Goal: Transaction & Acquisition: Purchase product/service

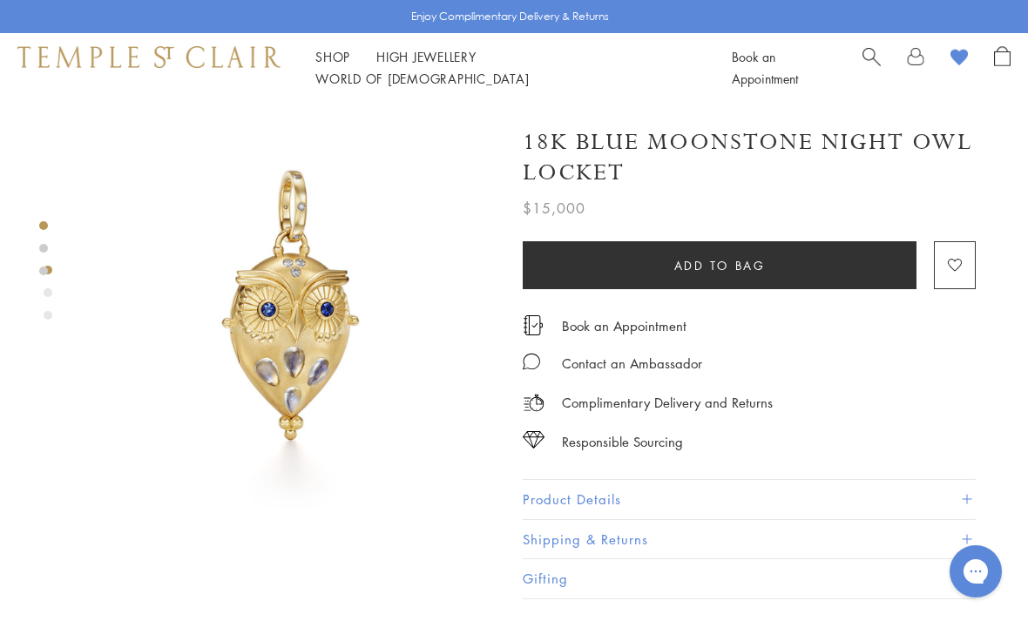
scroll to position [93, 0]
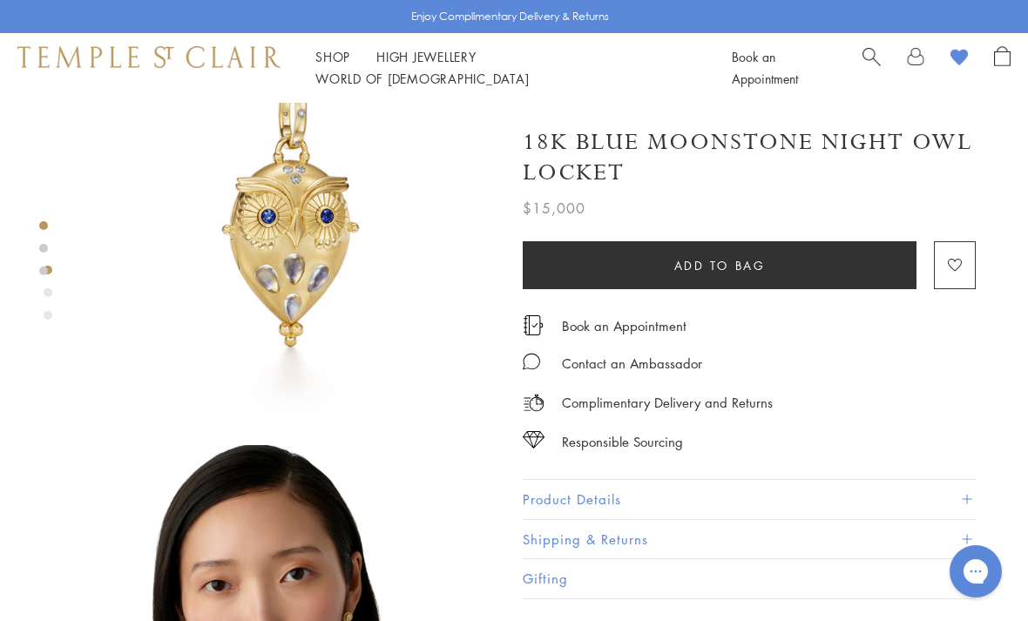
click at [865, 64] on span "Search" at bounding box center [872, 55] width 18 height 18
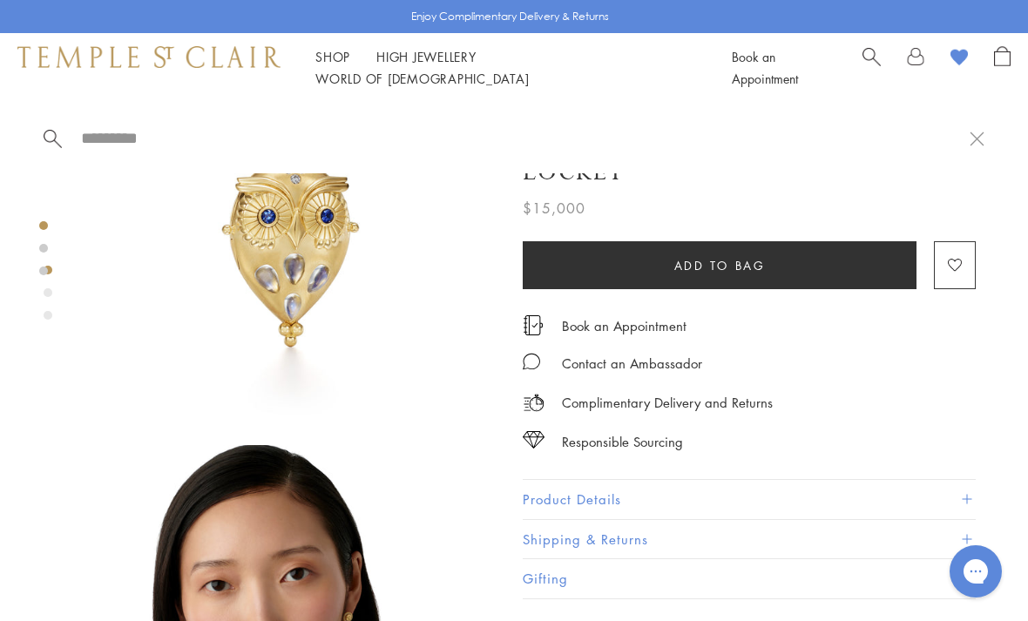
click at [238, 139] on input "search" at bounding box center [524, 138] width 891 height 20
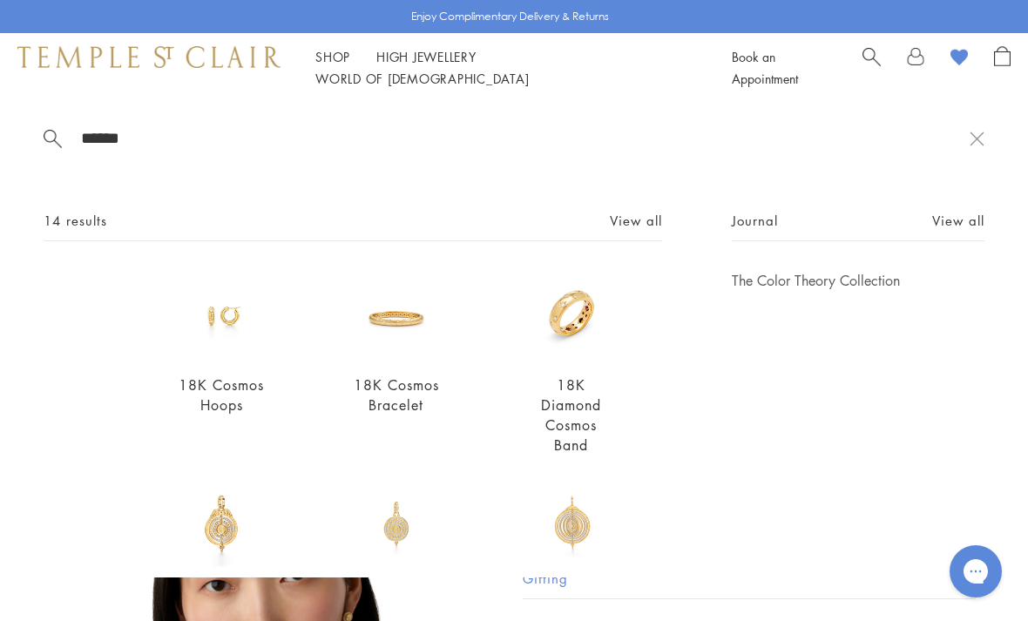
type input "******"
click at [427, 315] on img at bounding box center [397, 315] width 88 height 88
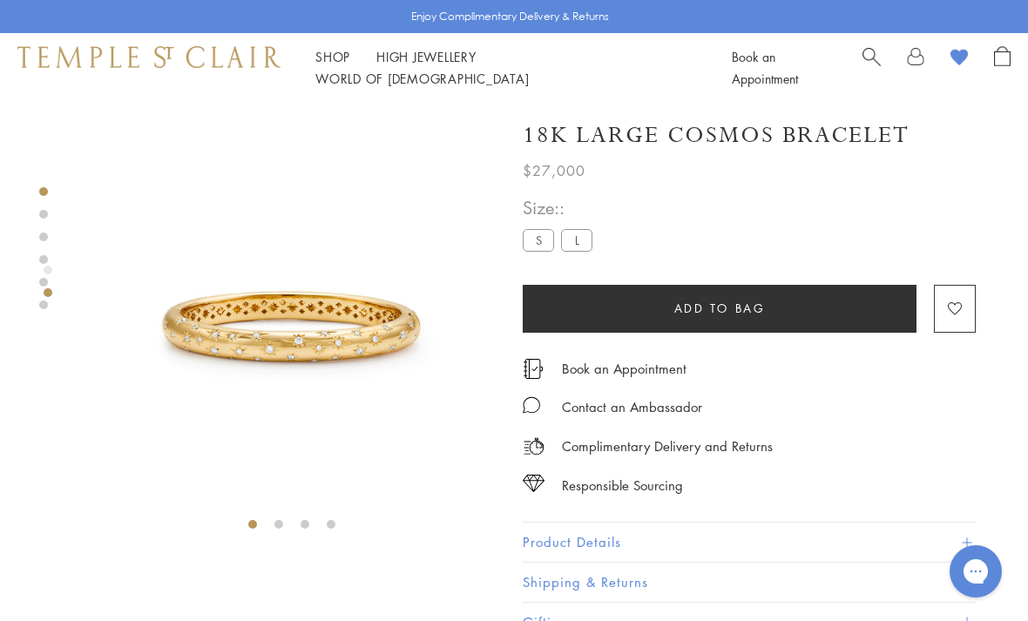
click at [536, 243] on label "S" at bounding box center [538, 240] width 31 height 22
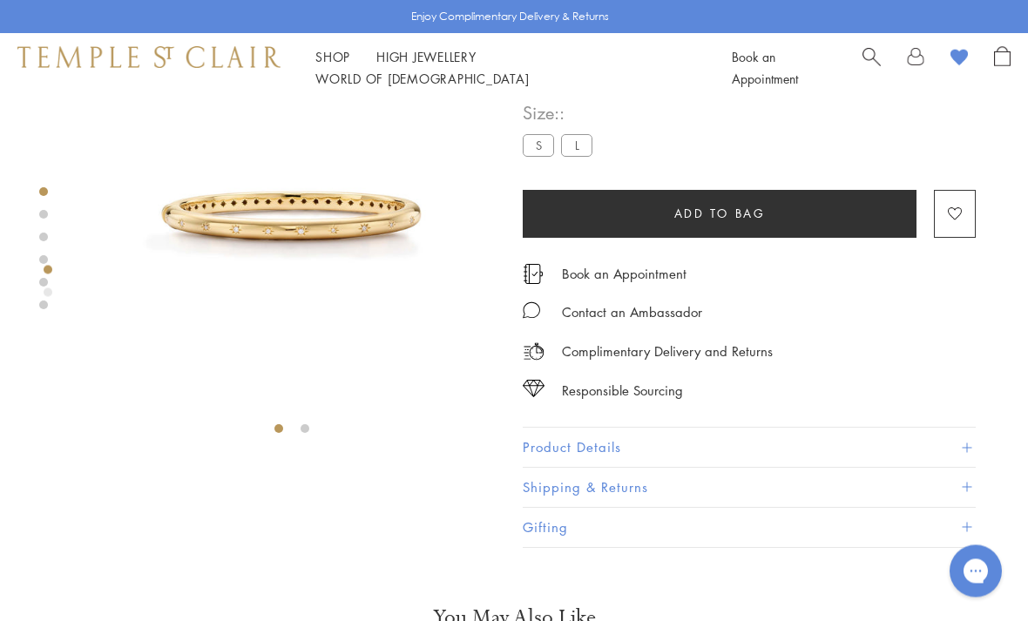
scroll to position [103, 0]
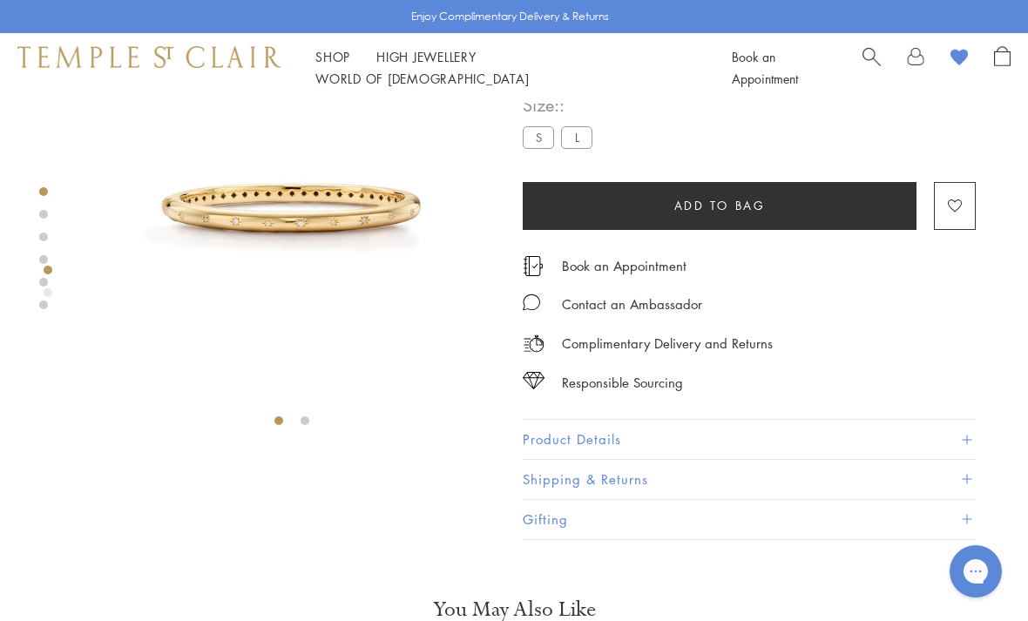
click at [874, 58] on span "Search" at bounding box center [872, 55] width 18 height 18
click at [271, 143] on input "search" at bounding box center [524, 138] width 891 height 20
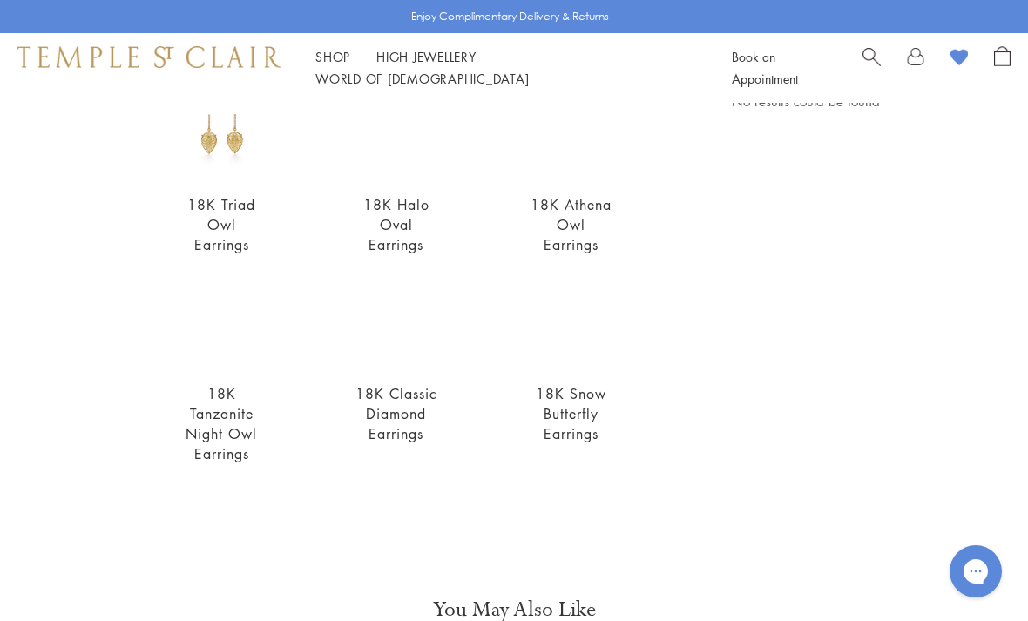
scroll to position [181, 0]
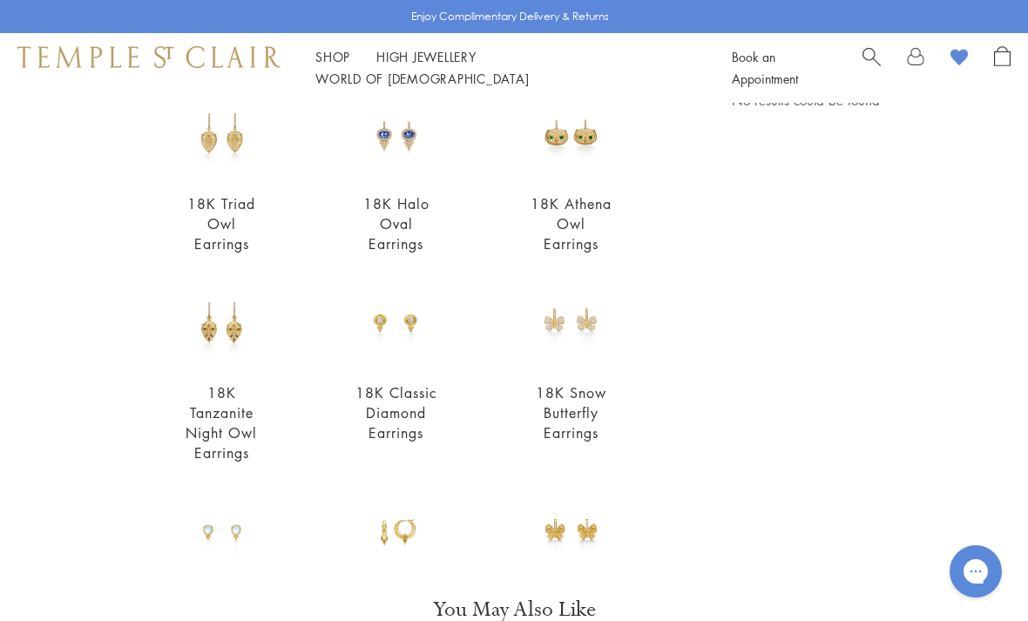
type input "**********"
click at [241, 346] on img at bounding box center [222, 323] width 88 height 88
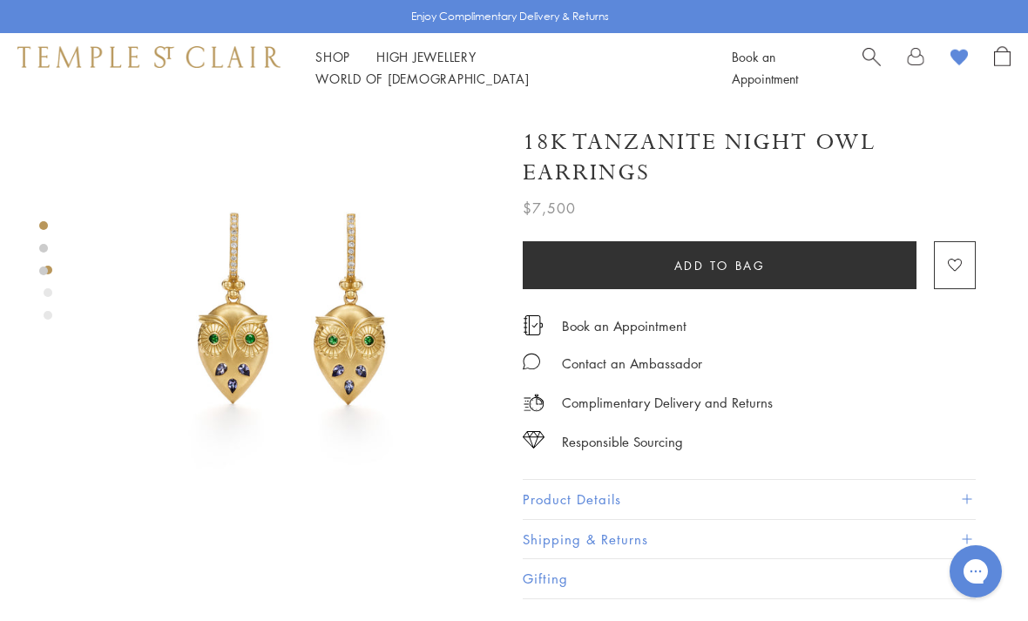
click at [874, 64] on span "Search" at bounding box center [872, 55] width 18 height 18
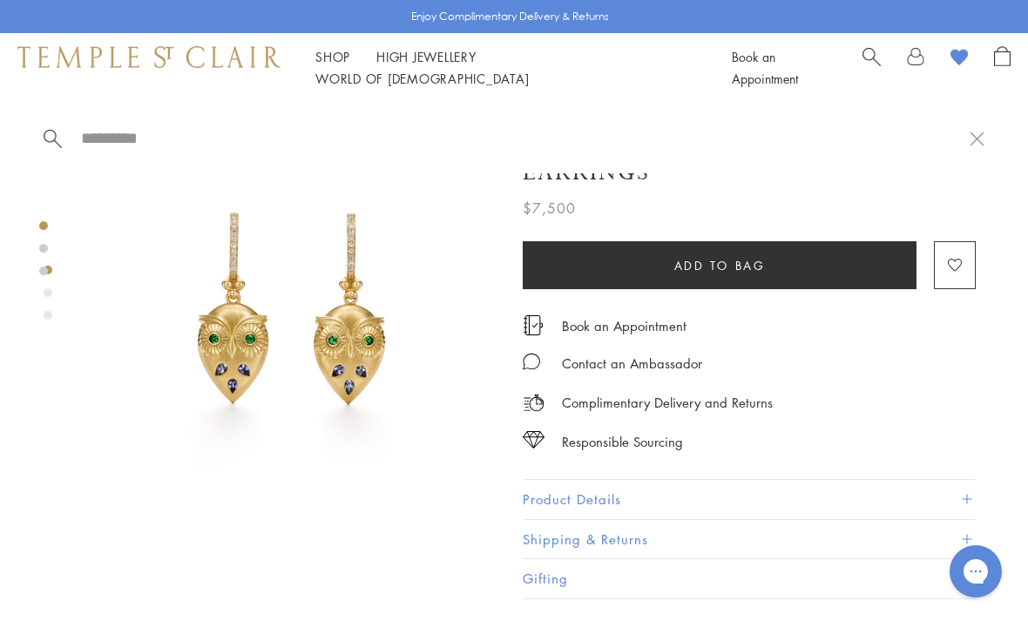
click at [243, 138] on input "search" at bounding box center [524, 138] width 891 height 20
type input "*"
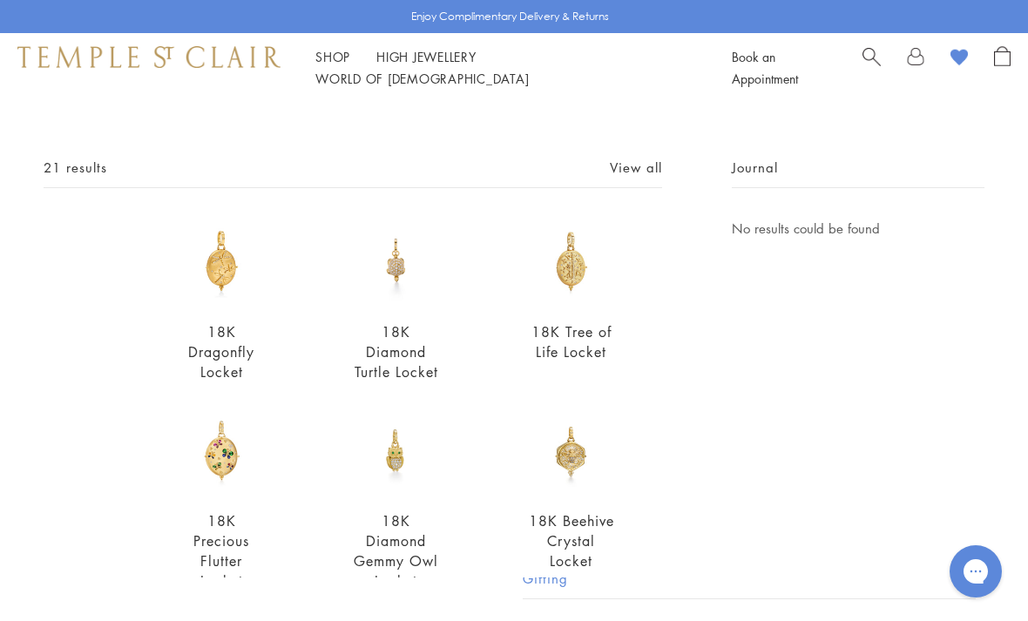
scroll to position [52, 0]
type input "******"
click at [628, 178] on link "View all" at bounding box center [636, 168] width 52 height 19
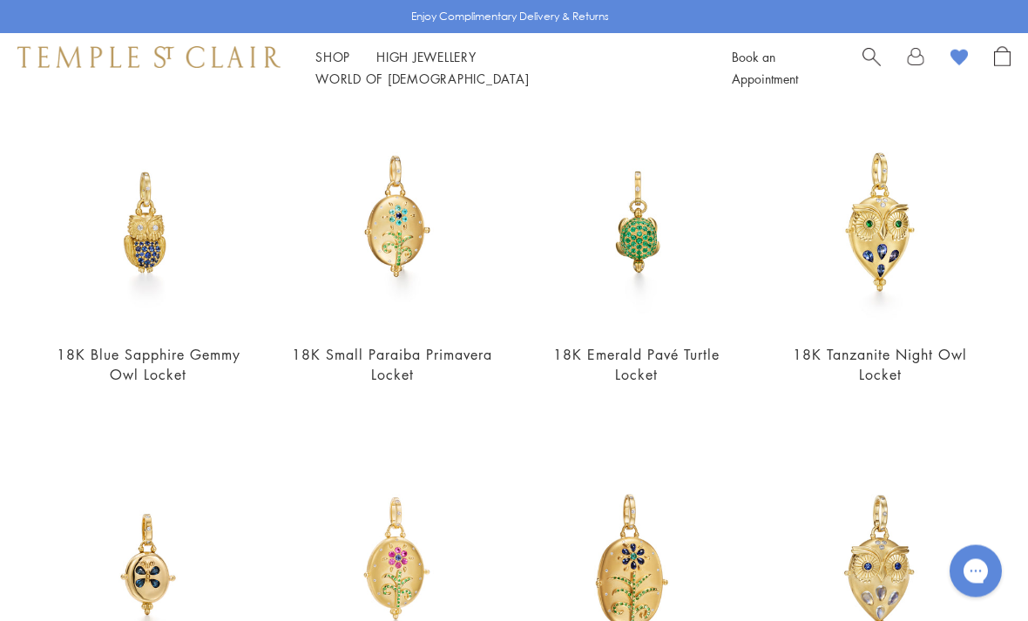
scroll to position [813, 0]
click at [908, 254] on img at bounding box center [880, 223] width 209 height 209
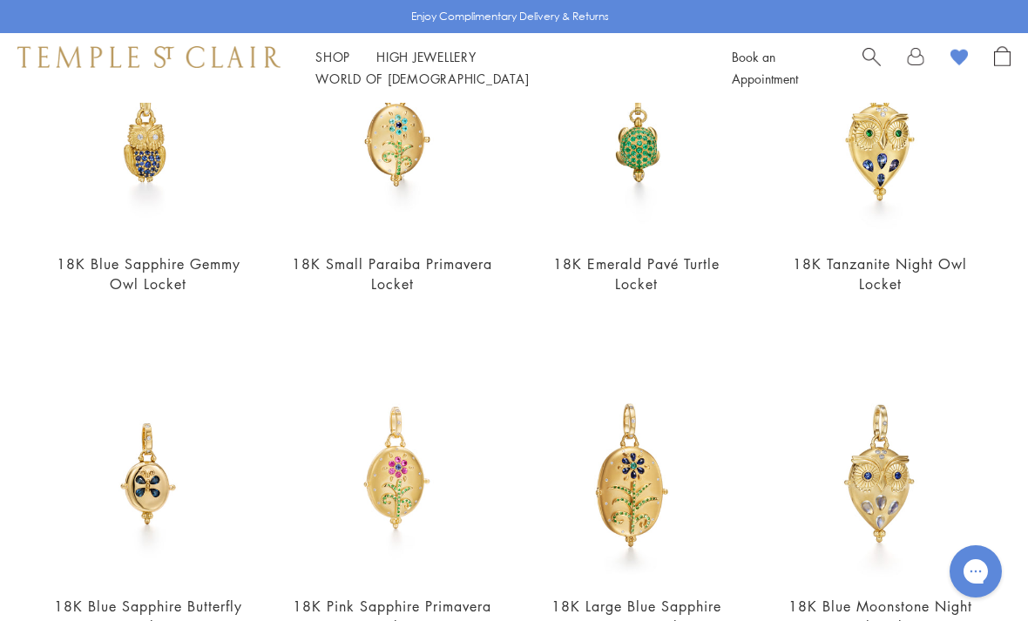
scroll to position [907, 0]
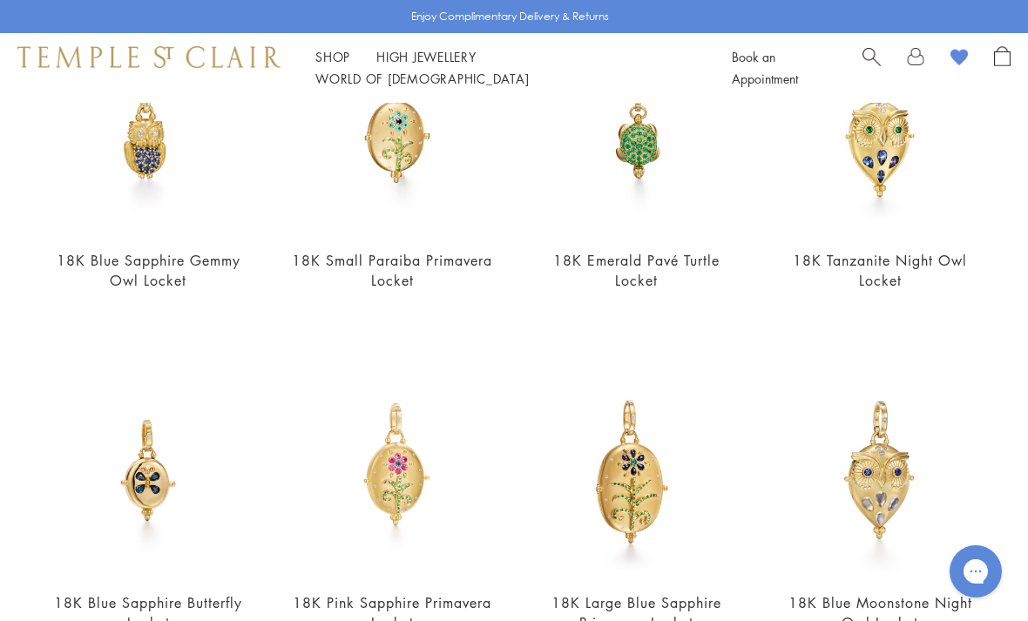
click at [901, 467] on img at bounding box center [880, 471] width 209 height 209
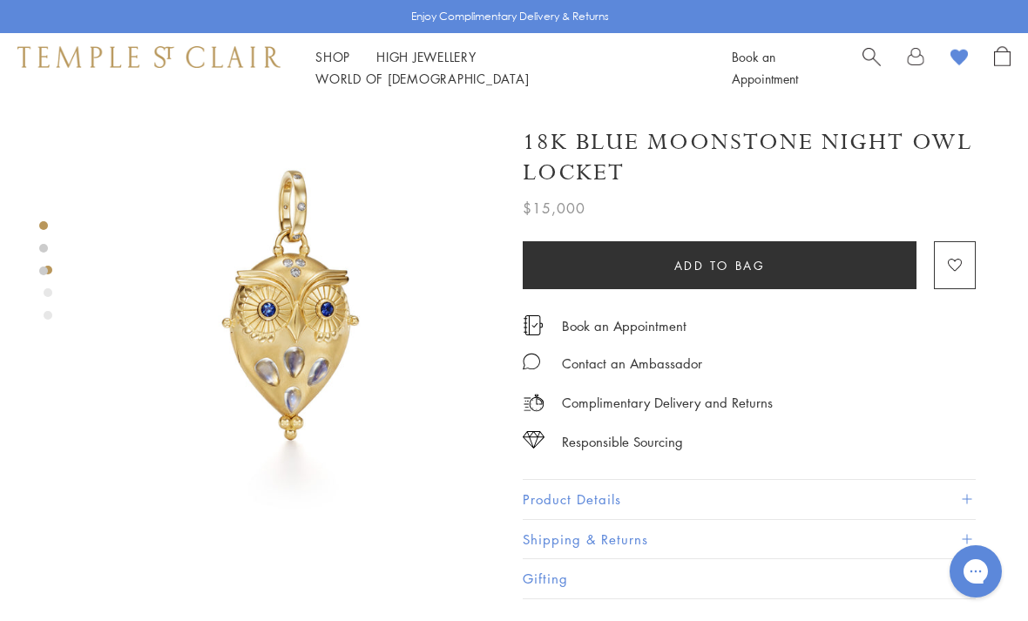
click at [147, 67] on img at bounding box center [148, 56] width 263 height 21
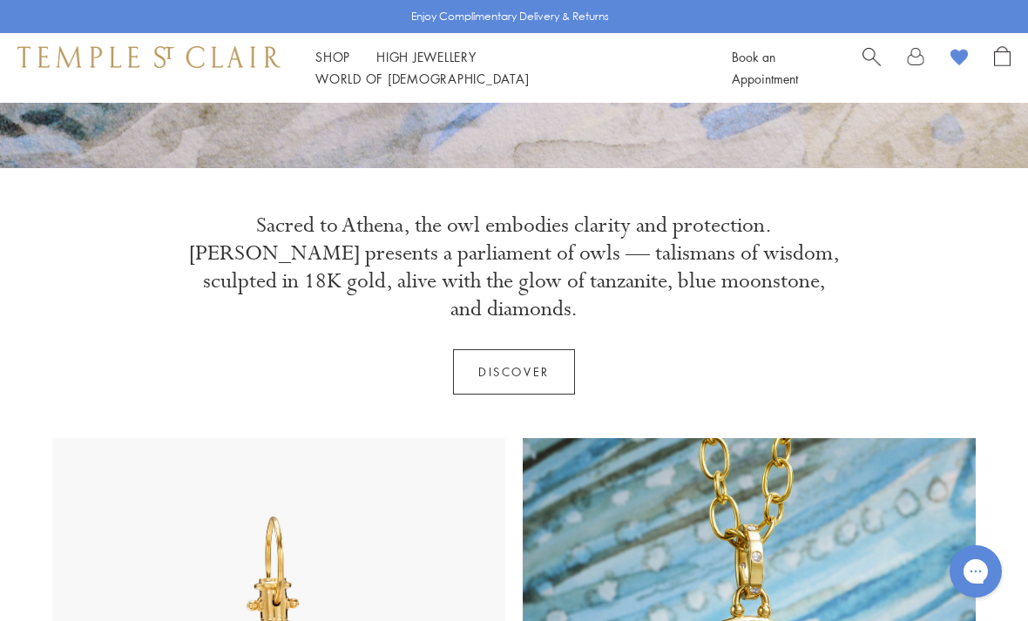
scroll to position [504, 0]
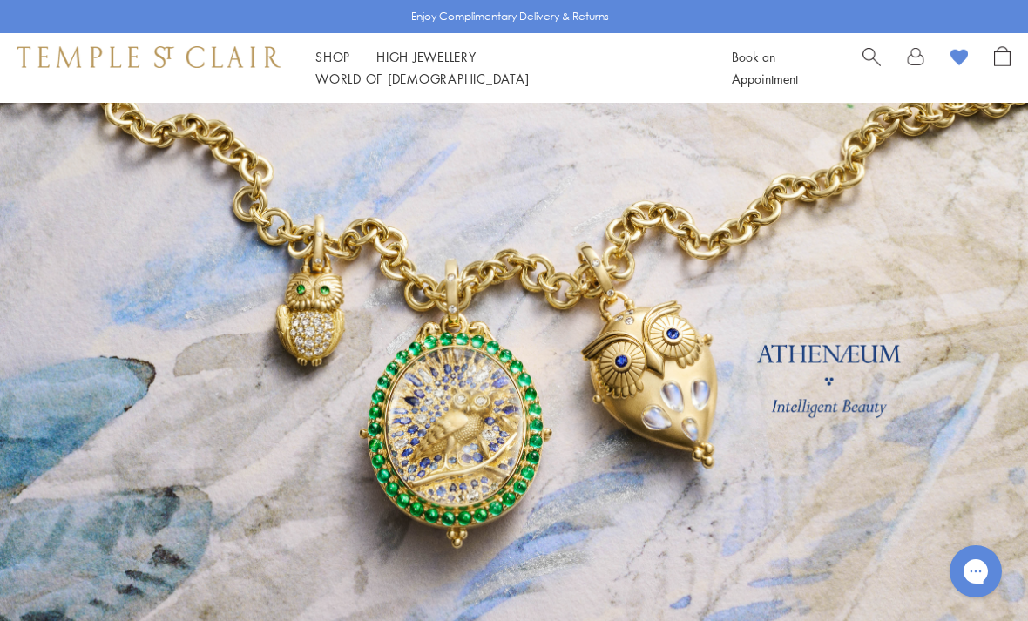
click at [235, 3] on div "Enjoy Complimentary Delivery & Returns" at bounding box center [514, 16] width 1028 height 33
click at [229, 6] on div "Enjoy Complimentary Delivery & Returns" at bounding box center [514, 16] width 1028 height 33
